Goal: Information Seeking & Learning: Learn about a topic

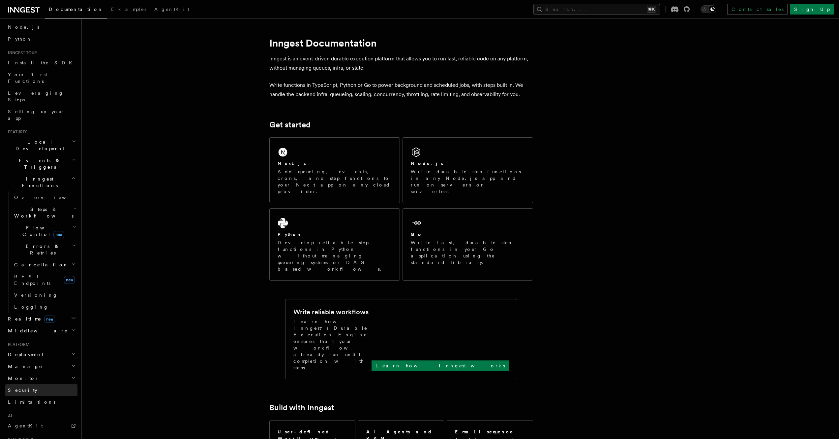
scroll to position [10, 0]
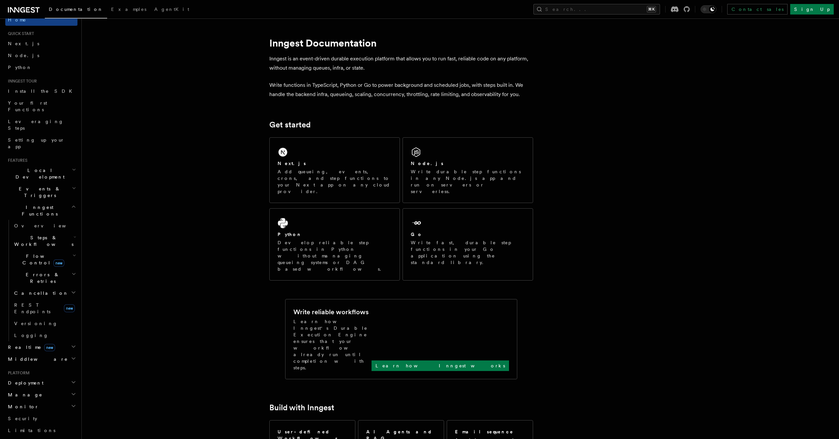
click at [38, 234] on span "Steps & Workflows" at bounding box center [43, 240] width 62 height 13
click at [41, 289] on span "Wait for events" at bounding box center [39, 295] width 39 height 12
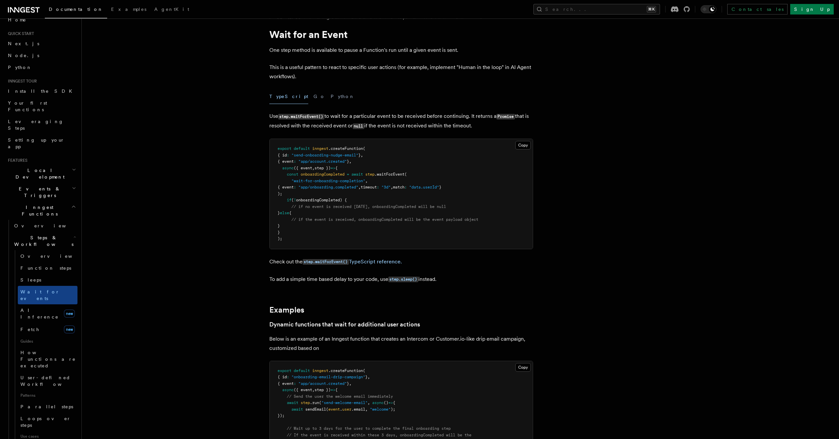
scroll to position [16, 0]
click at [47, 350] on span "How Functions are executed" at bounding box center [47, 359] width 55 height 18
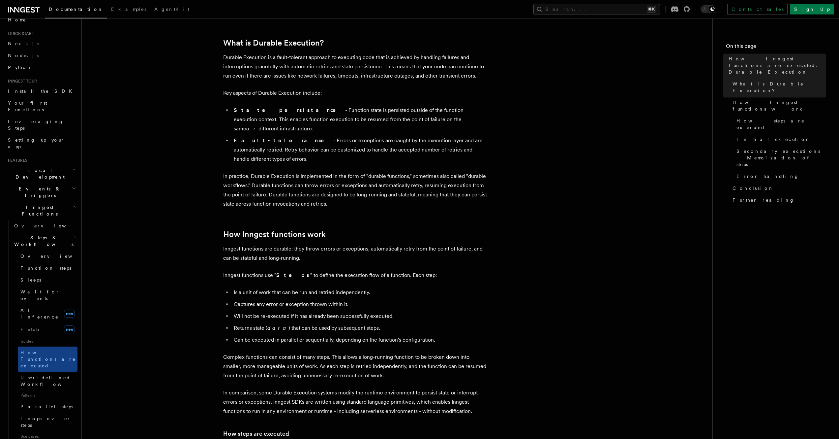
scroll to position [106, 0]
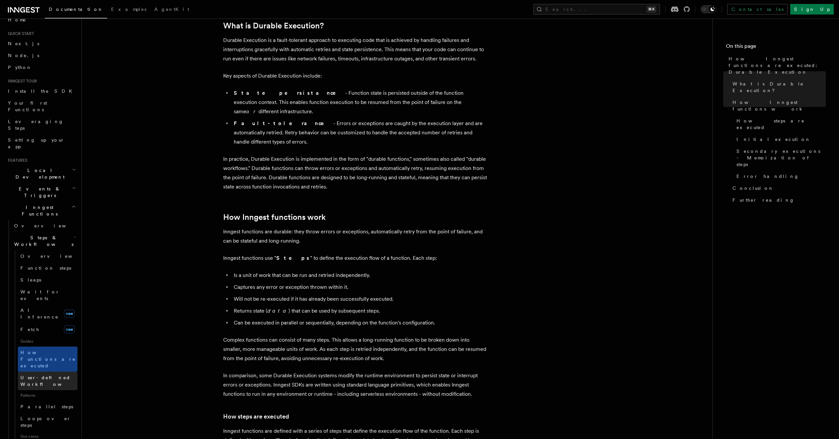
click at [50, 375] on span "User-defined Workflows" at bounding box center [49, 381] width 59 height 12
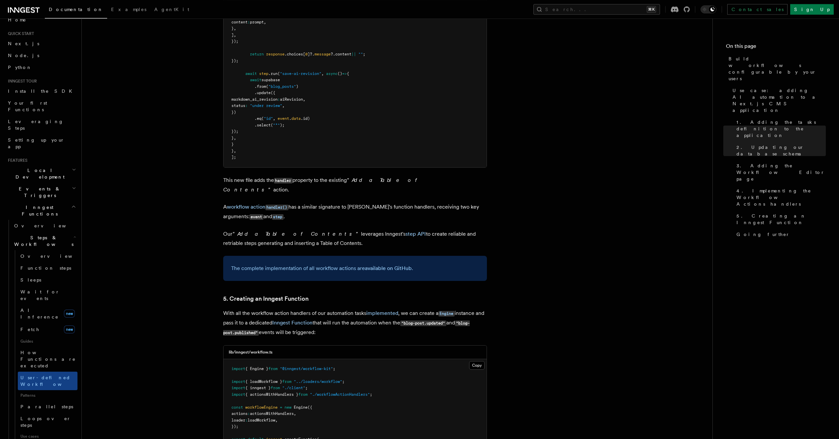
scroll to position [2638, 0]
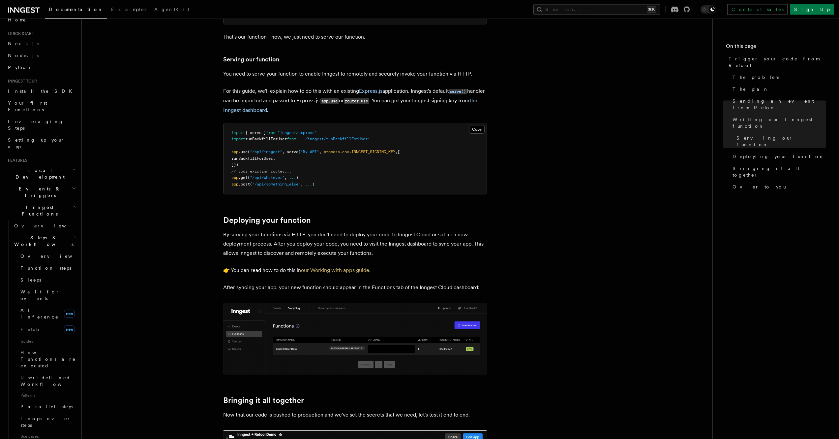
scroll to position [1546, 0]
click at [46, 322] on link "Fetch new" at bounding box center [48, 328] width 60 height 13
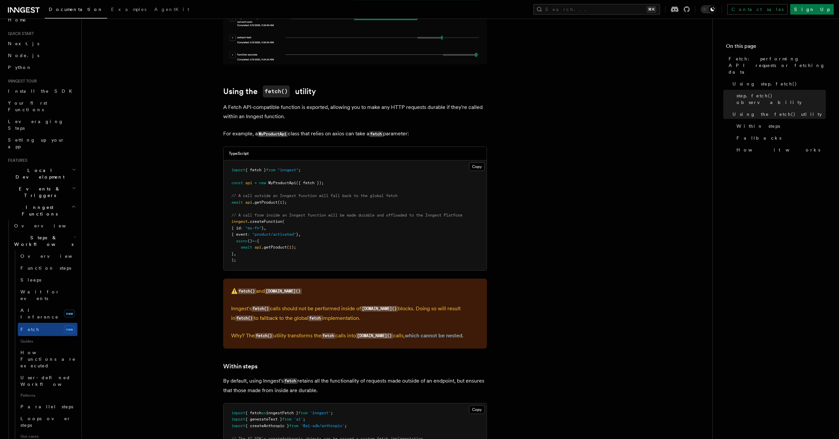
scroll to position [670, 0]
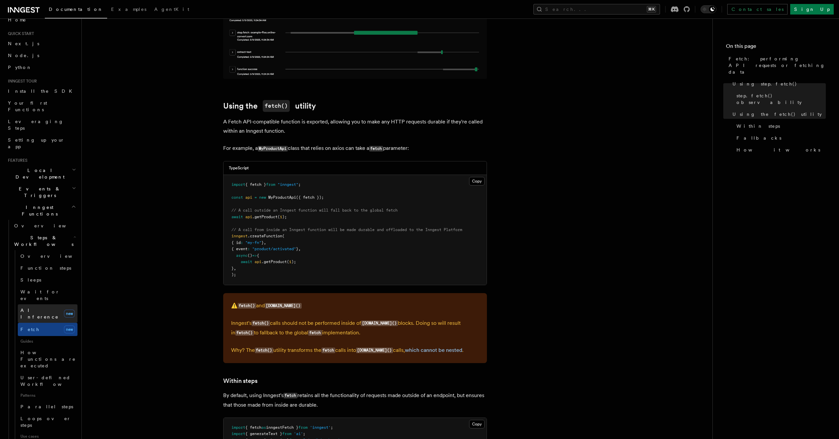
click at [53, 304] on link "AI Inference new" at bounding box center [48, 313] width 60 height 18
